Goal: Task Accomplishment & Management: Use online tool/utility

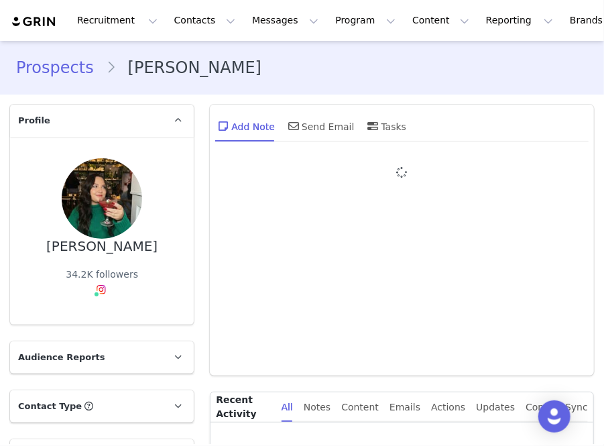
type input "+1 (United States)"
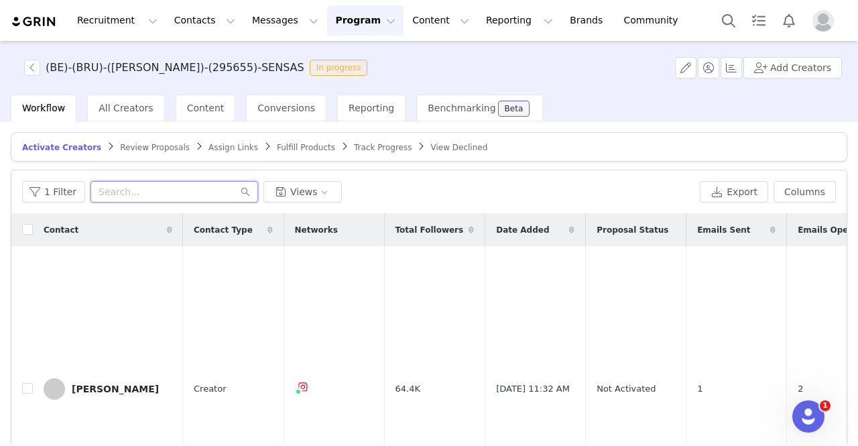
click at [177, 187] on input "text" at bounding box center [174, 191] width 168 height 21
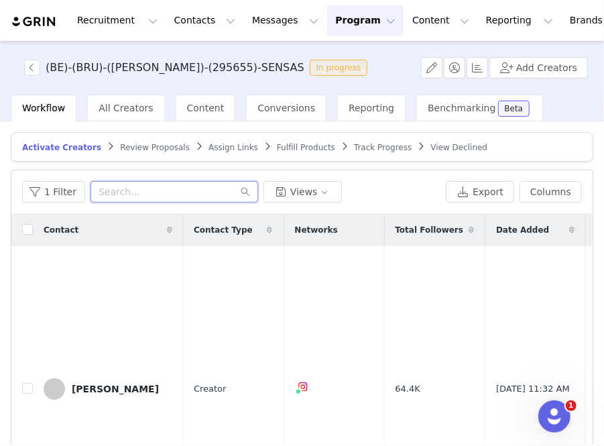
paste input "ira.in.[GEOGRAPHIC_DATA]"
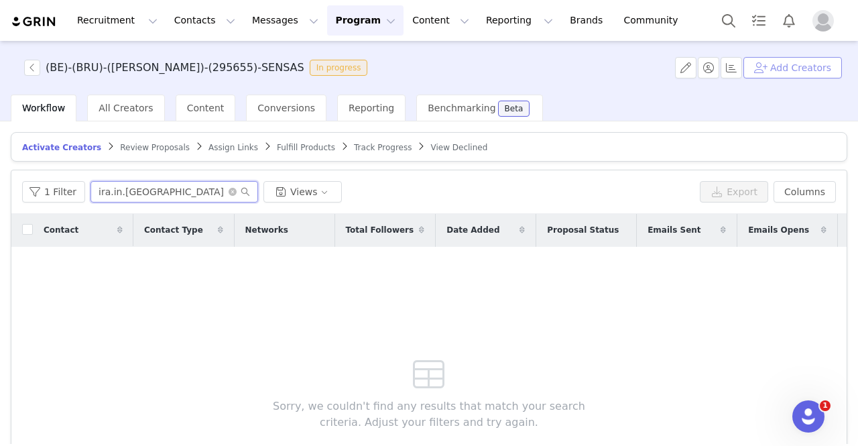
type input "ira.in.[GEOGRAPHIC_DATA]"
click at [603, 73] on button "Add Creators" at bounding box center [792, 67] width 99 height 21
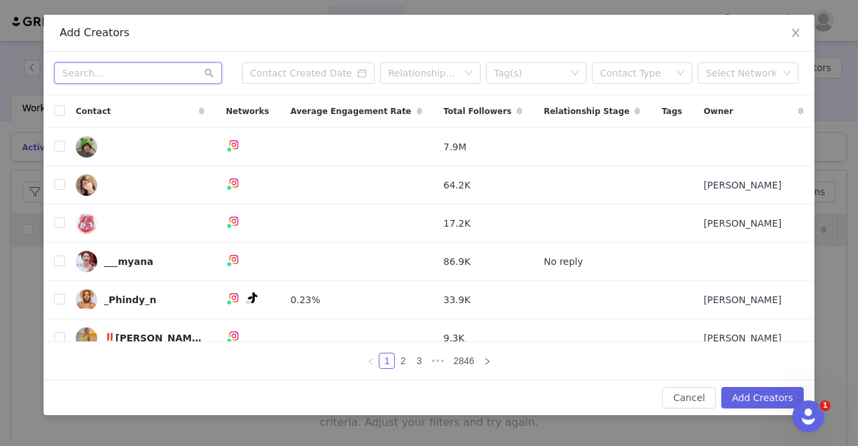
click at [147, 68] on input "text" at bounding box center [138, 72] width 168 height 21
paste input "ira.in.[GEOGRAPHIC_DATA]"
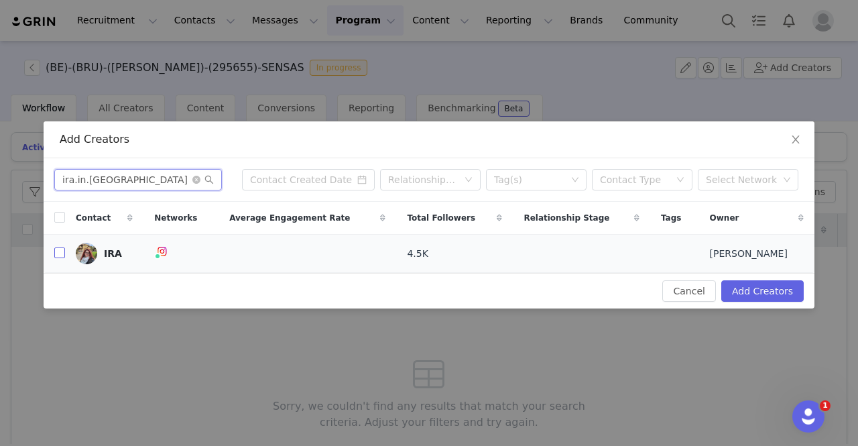
type input "ira.in.[GEOGRAPHIC_DATA]"
click at [63, 256] on input "checkbox" at bounding box center [59, 252] width 11 height 11
checkbox input "true"
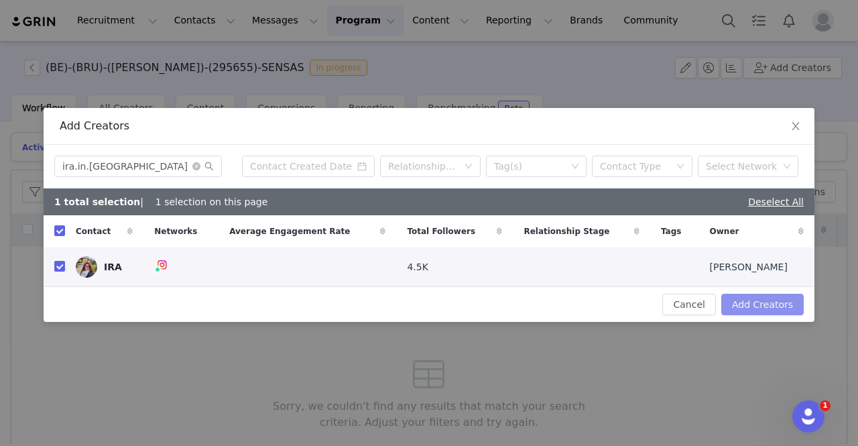
click at [603, 305] on button "Add Creators" at bounding box center [762, 304] width 82 height 21
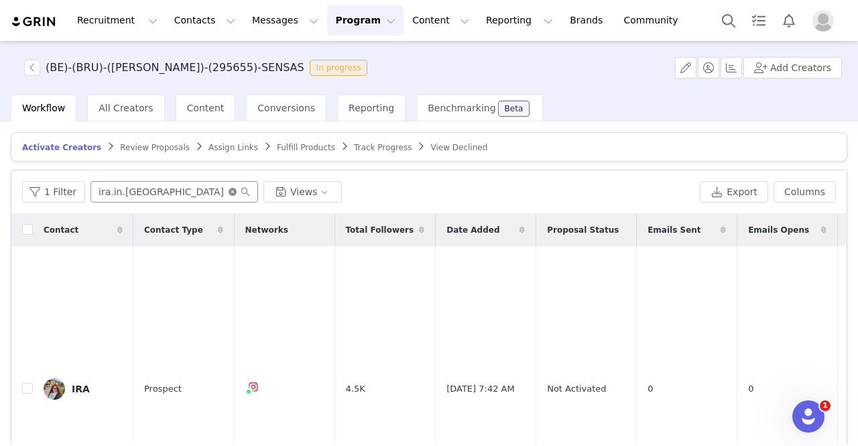
click at [229, 191] on icon "icon: close-circle" at bounding box center [233, 192] width 8 height 8
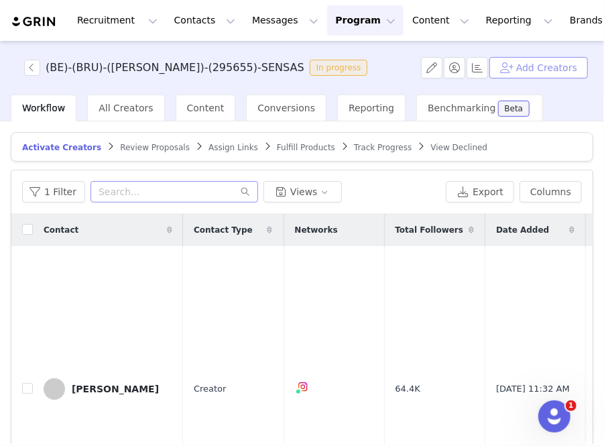
click at [534, 66] on button "Add Creators" at bounding box center [538, 67] width 99 height 21
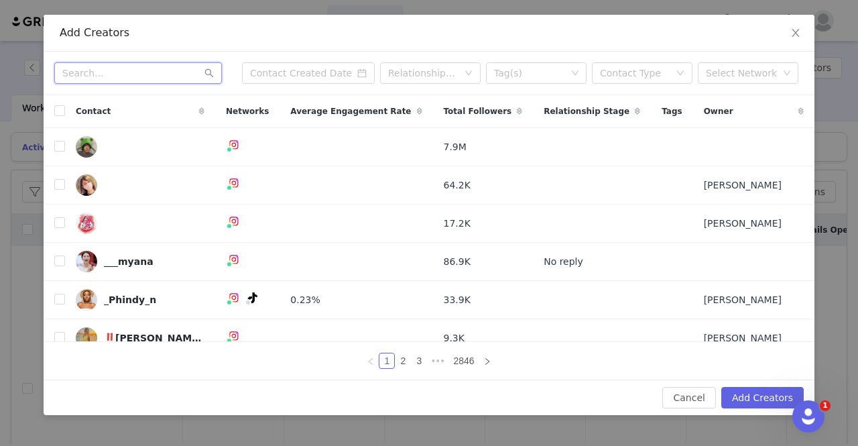
click at [160, 81] on input "text" at bounding box center [138, 72] width 168 height 21
paste input "thisbelgium"
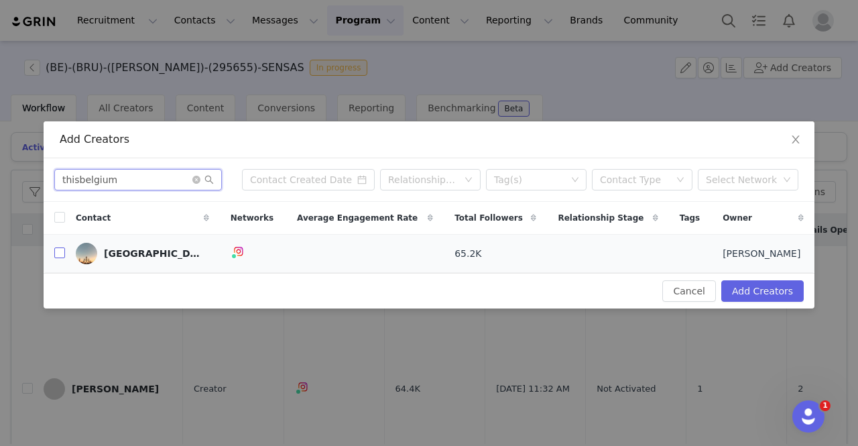
type input "thisbelgium"
click at [58, 254] on input "checkbox" at bounding box center [59, 252] width 11 height 11
checkbox input "true"
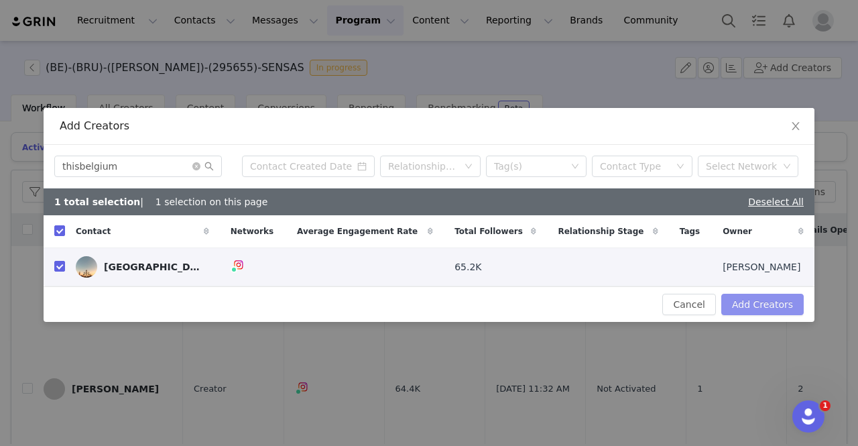
click at [603, 306] on button "Add Creators" at bounding box center [762, 304] width 82 height 21
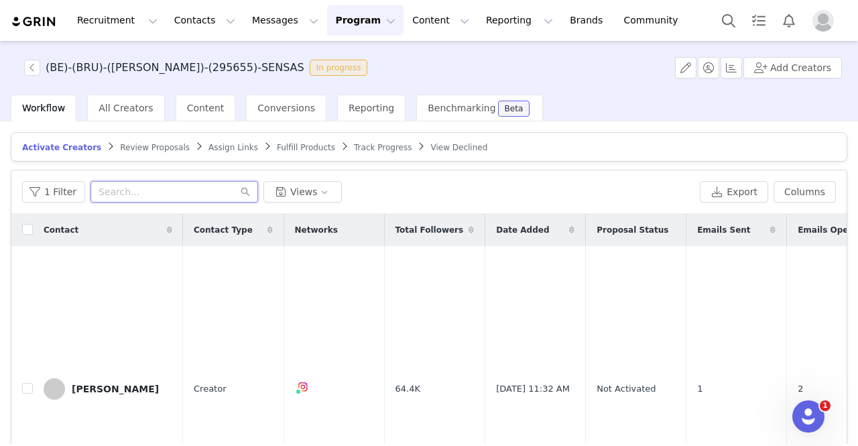
click at [210, 191] on input "text" at bounding box center [174, 191] width 168 height 21
paste input "thisbelgium"
type input "thisbelgium"
click at [229, 194] on icon "icon: close-circle" at bounding box center [233, 192] width 8 height 8
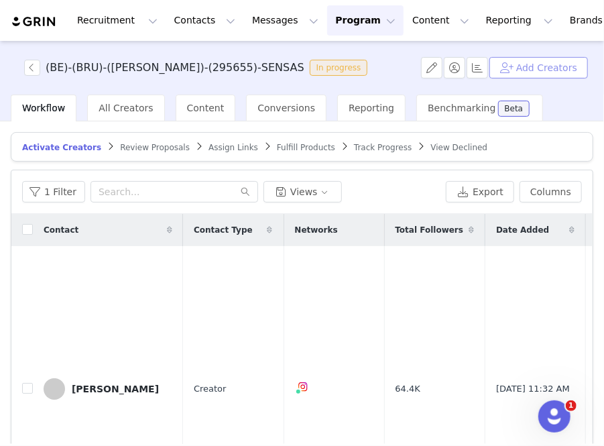
click at [542, 75] on button "Add Creators" at bounding box center [538, 67] width 99 height 21
